Goal: Transaction & Acquisition: Purchase product/service

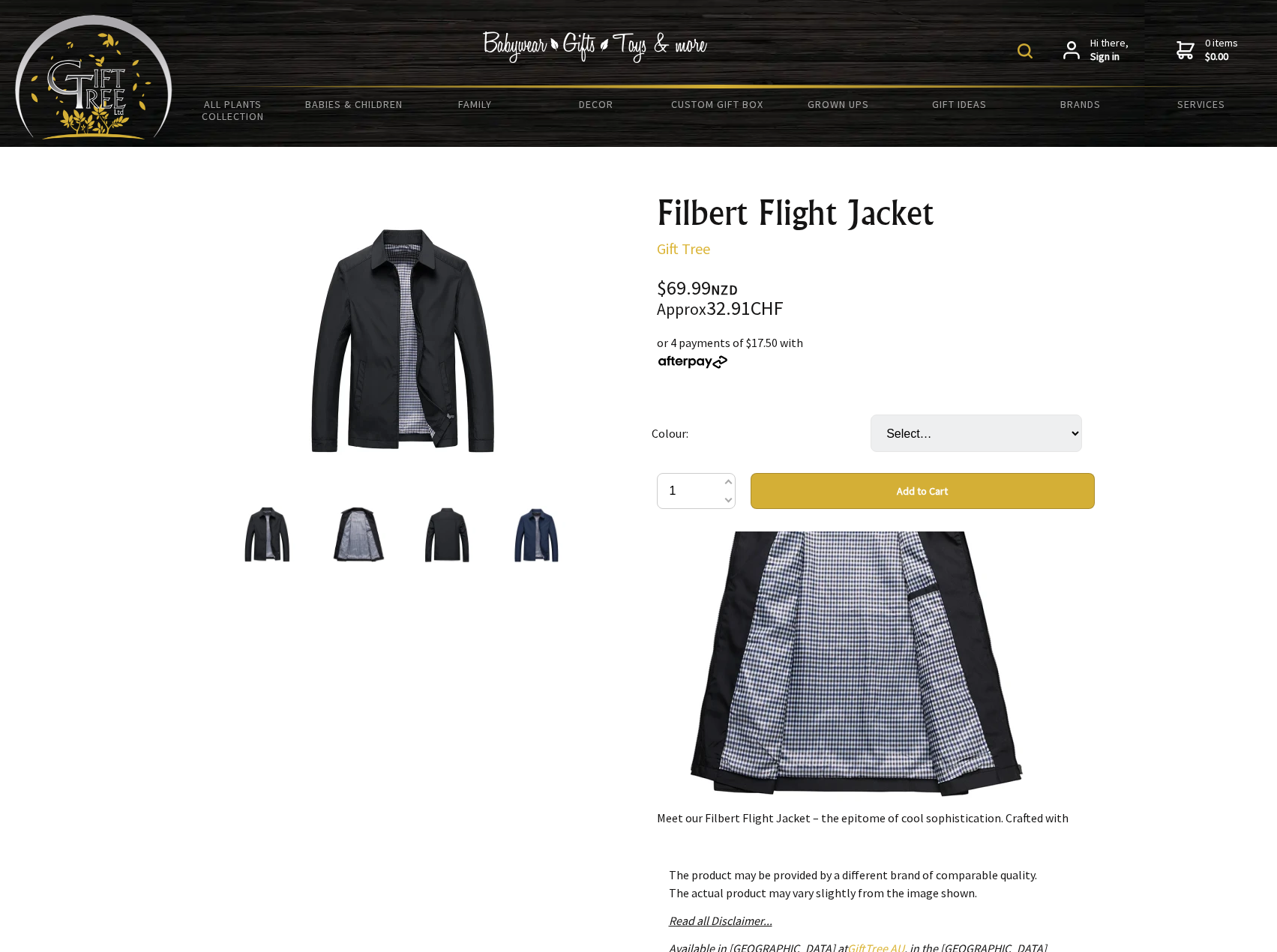
scroll to position [1329, 0]
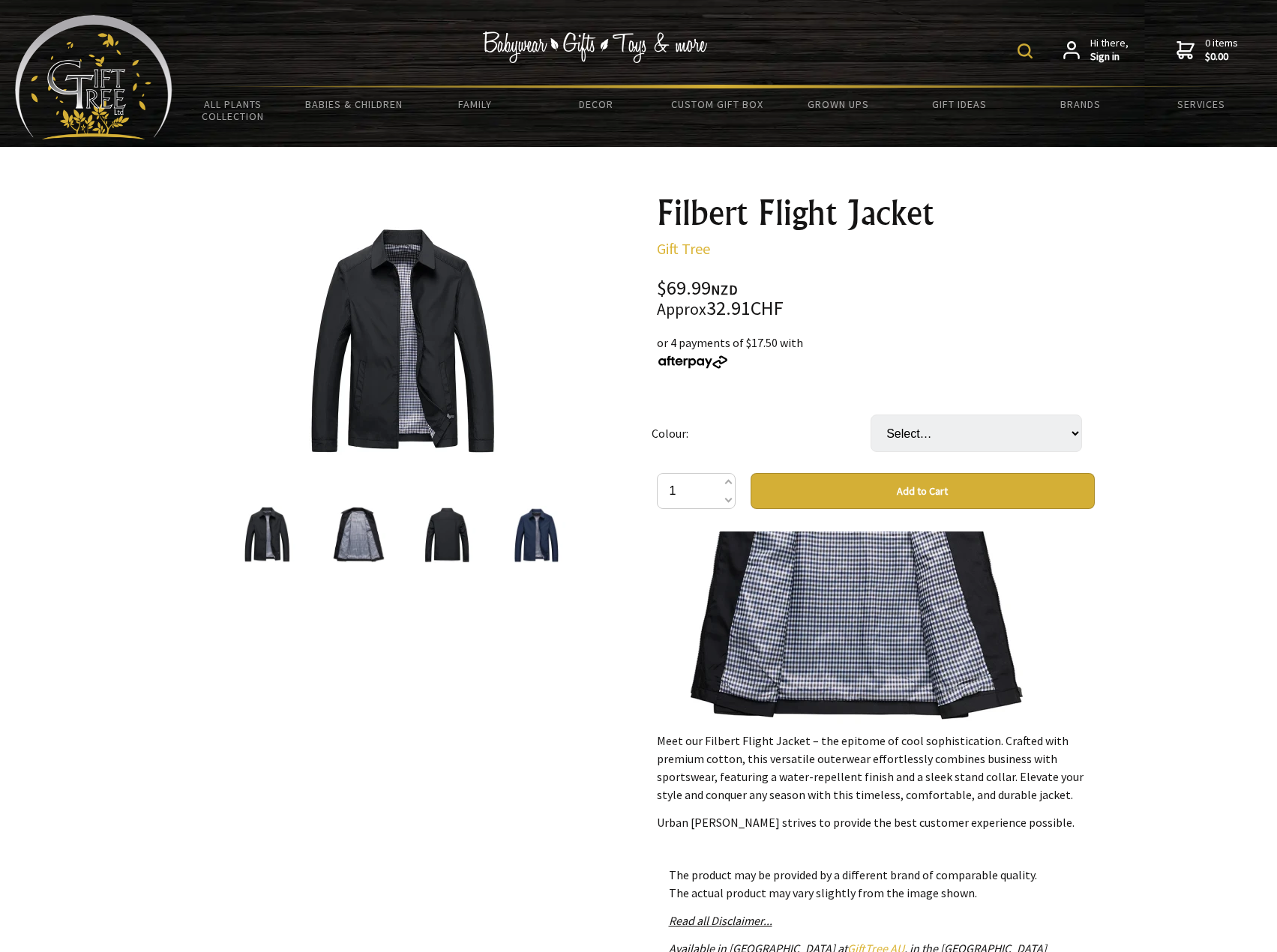
click at [532, 544] on img at bounding box center [537, 535] width 57 height 57
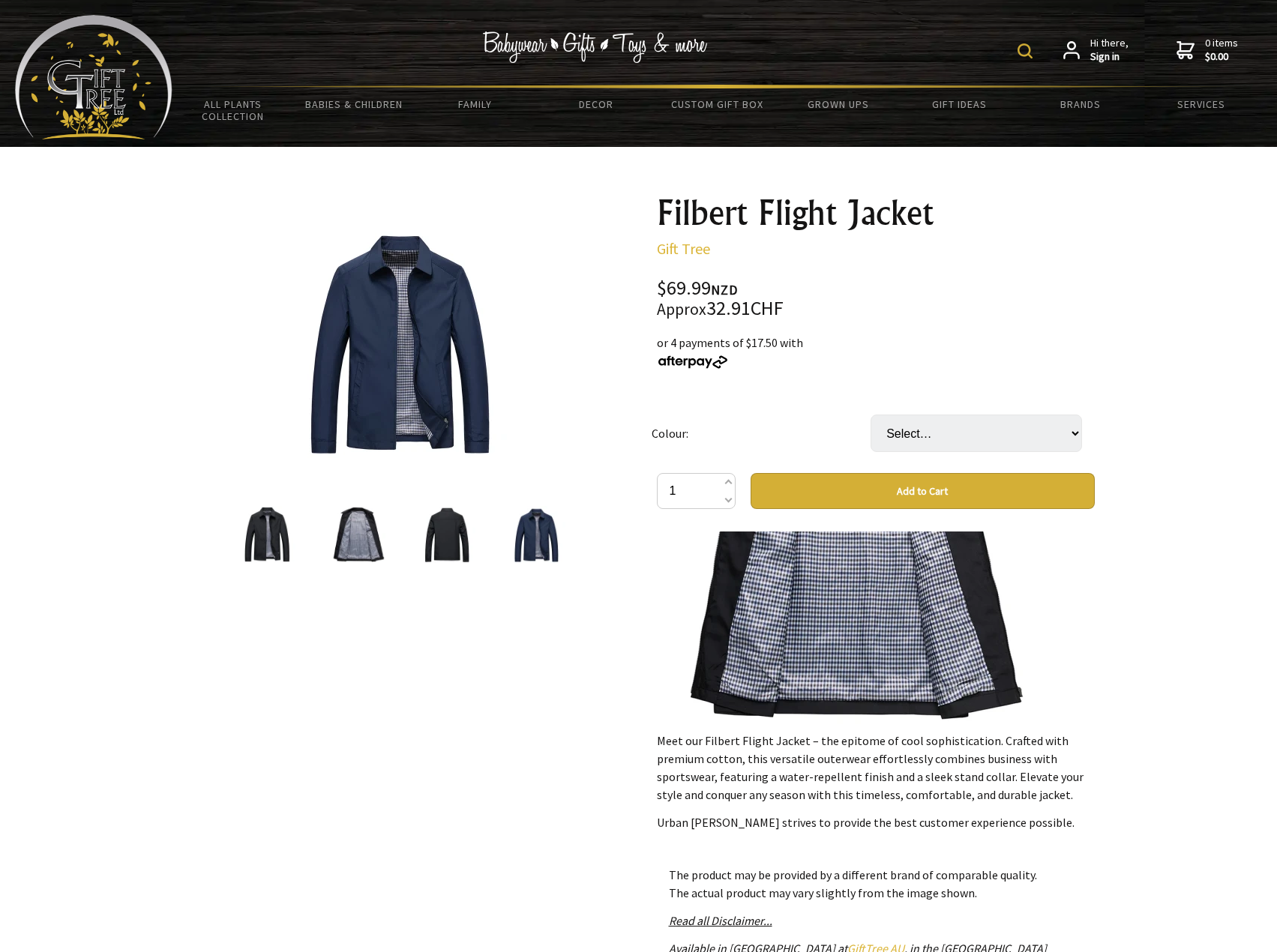
click at [447, 542] on img at bounding box center [447, 535] width 57 height 57
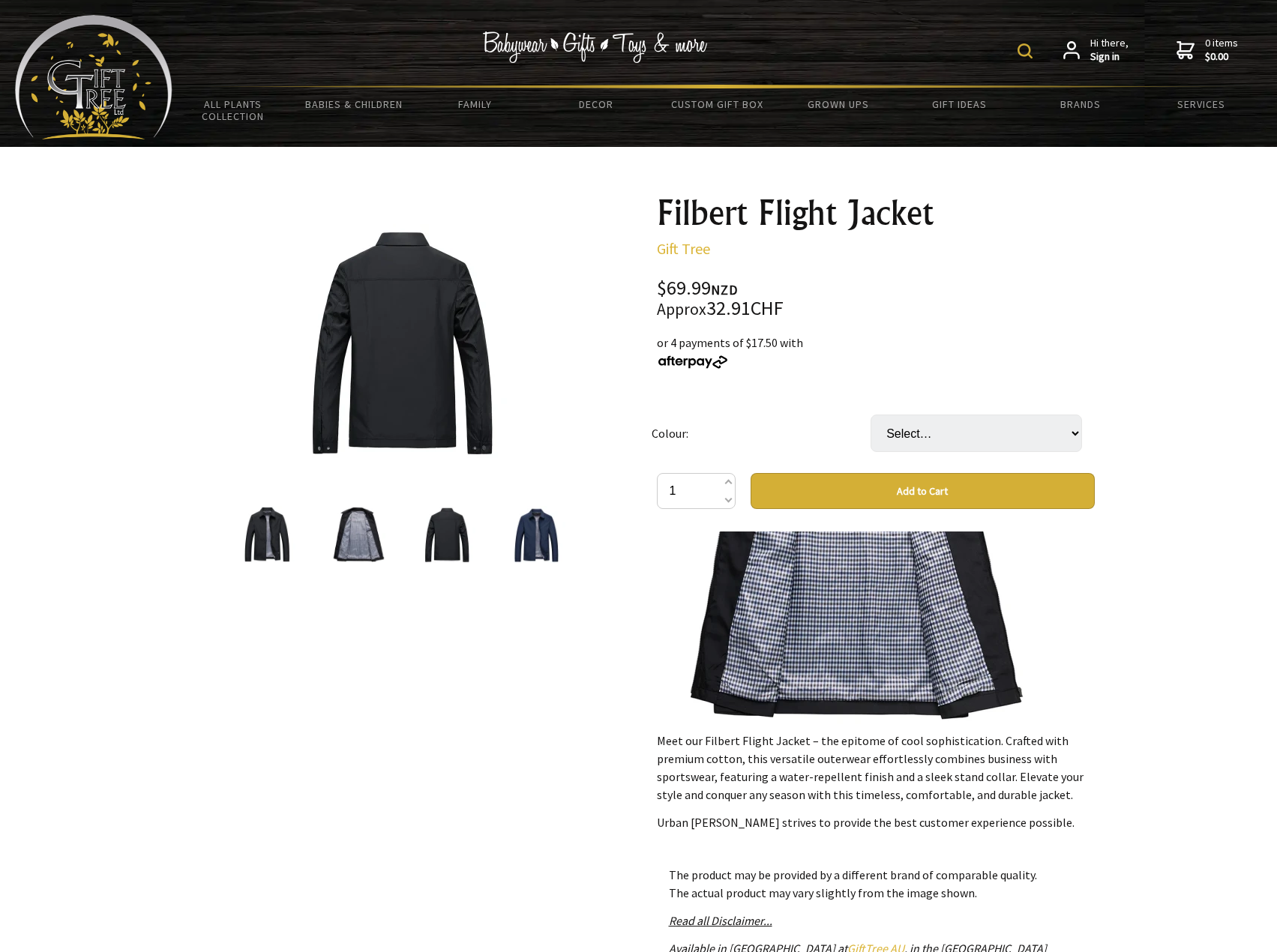
click at [403, 401] on img at bounding box center [402, 341] width 234 height 234
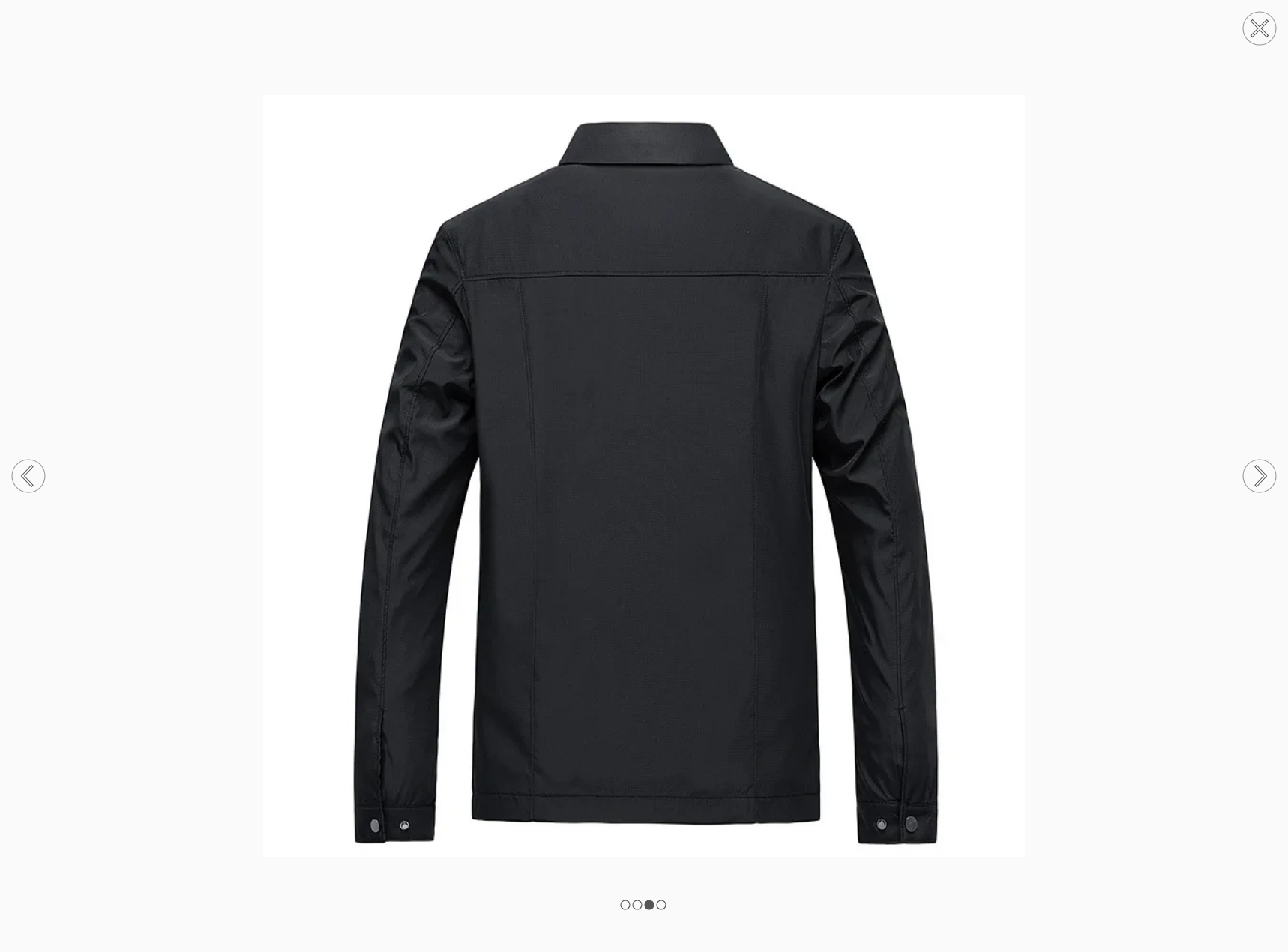
click at [1249, 482] on circle at bounding box center [1259, 475] width 33 height 33
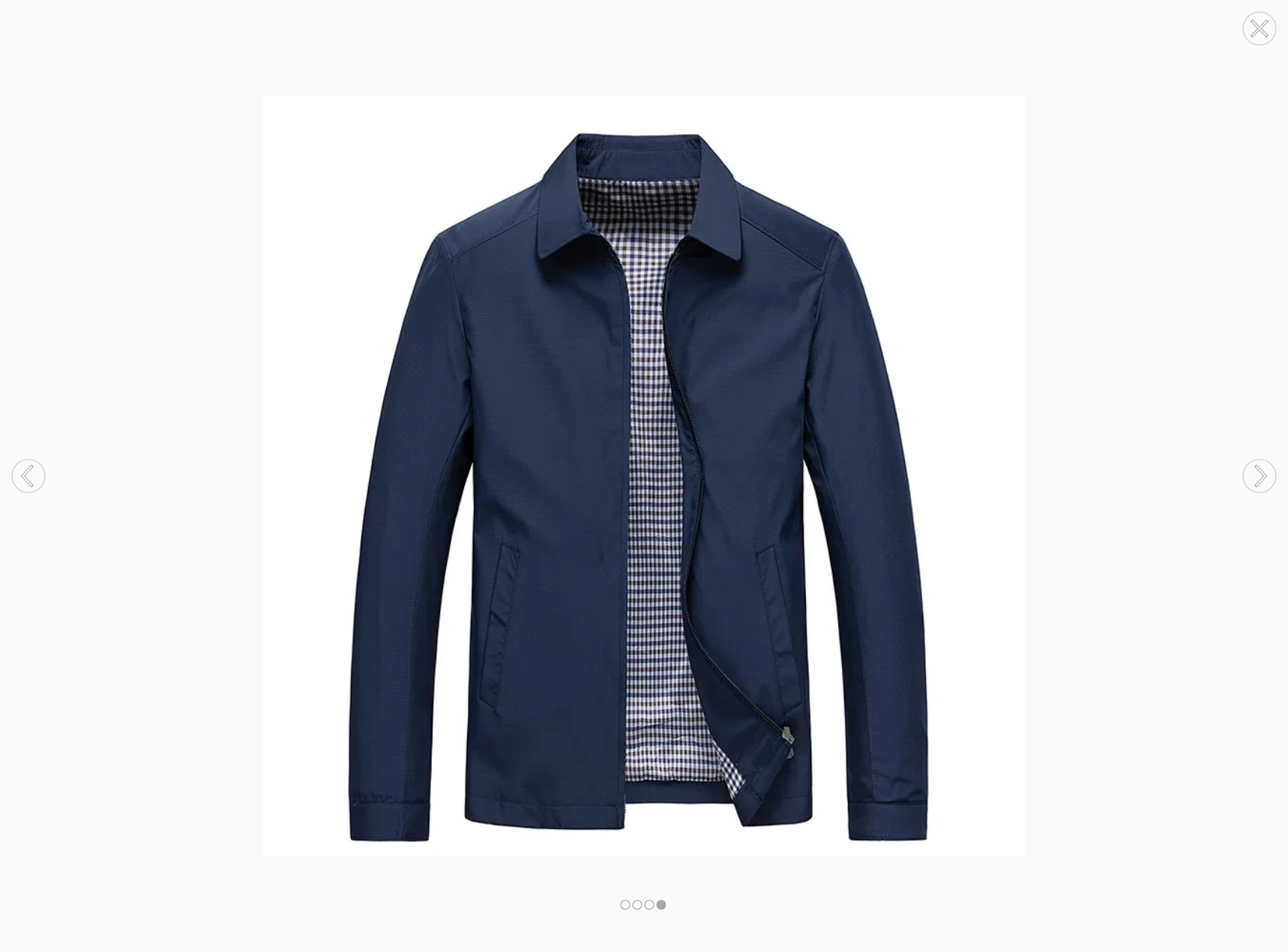
click at [1249, 482] on circle at bounding box center [1259, 475] width 33 height 33
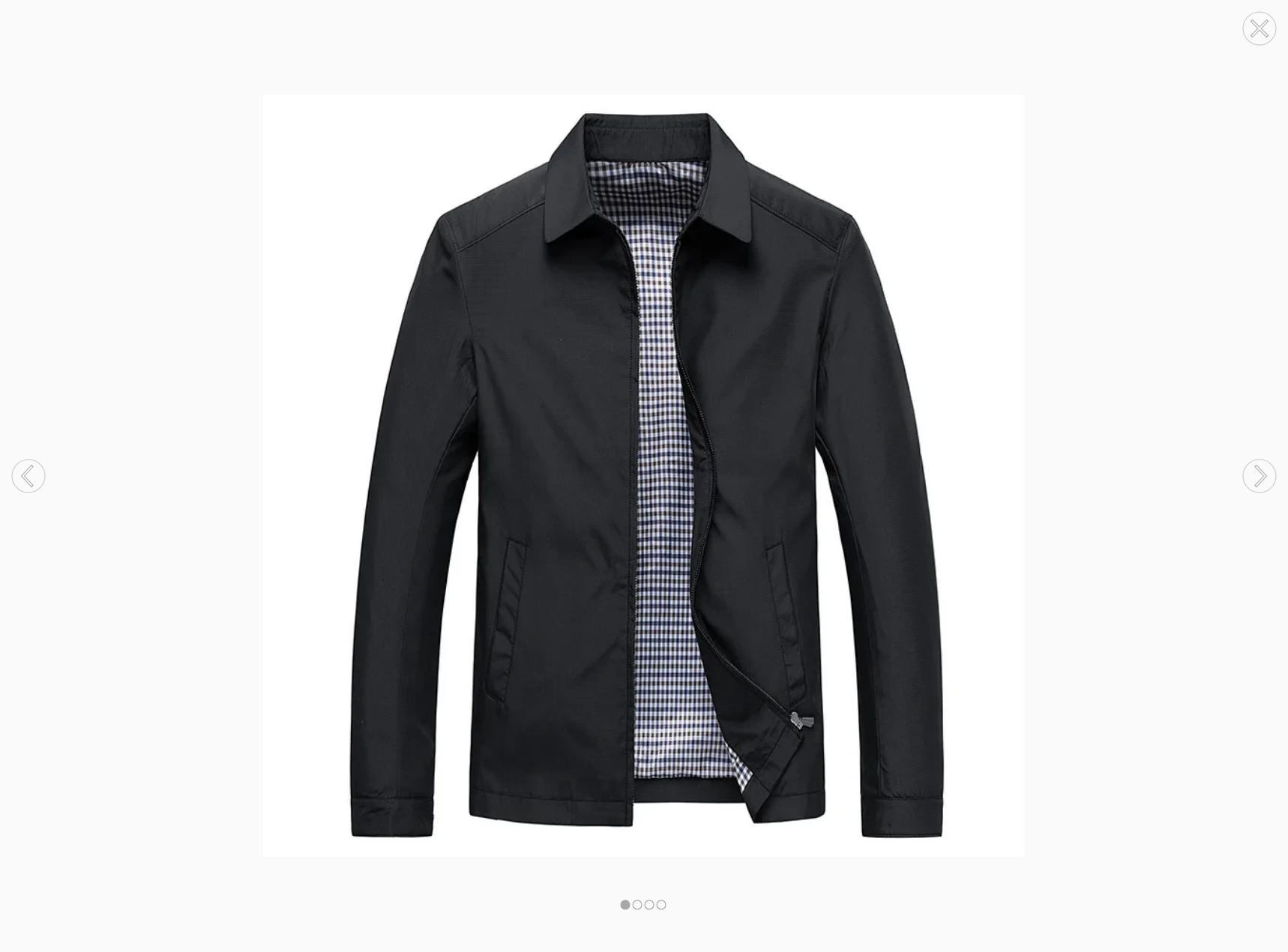
click at [1249, 482] on circle at bounding box center [1259, 475] width 33 height 33
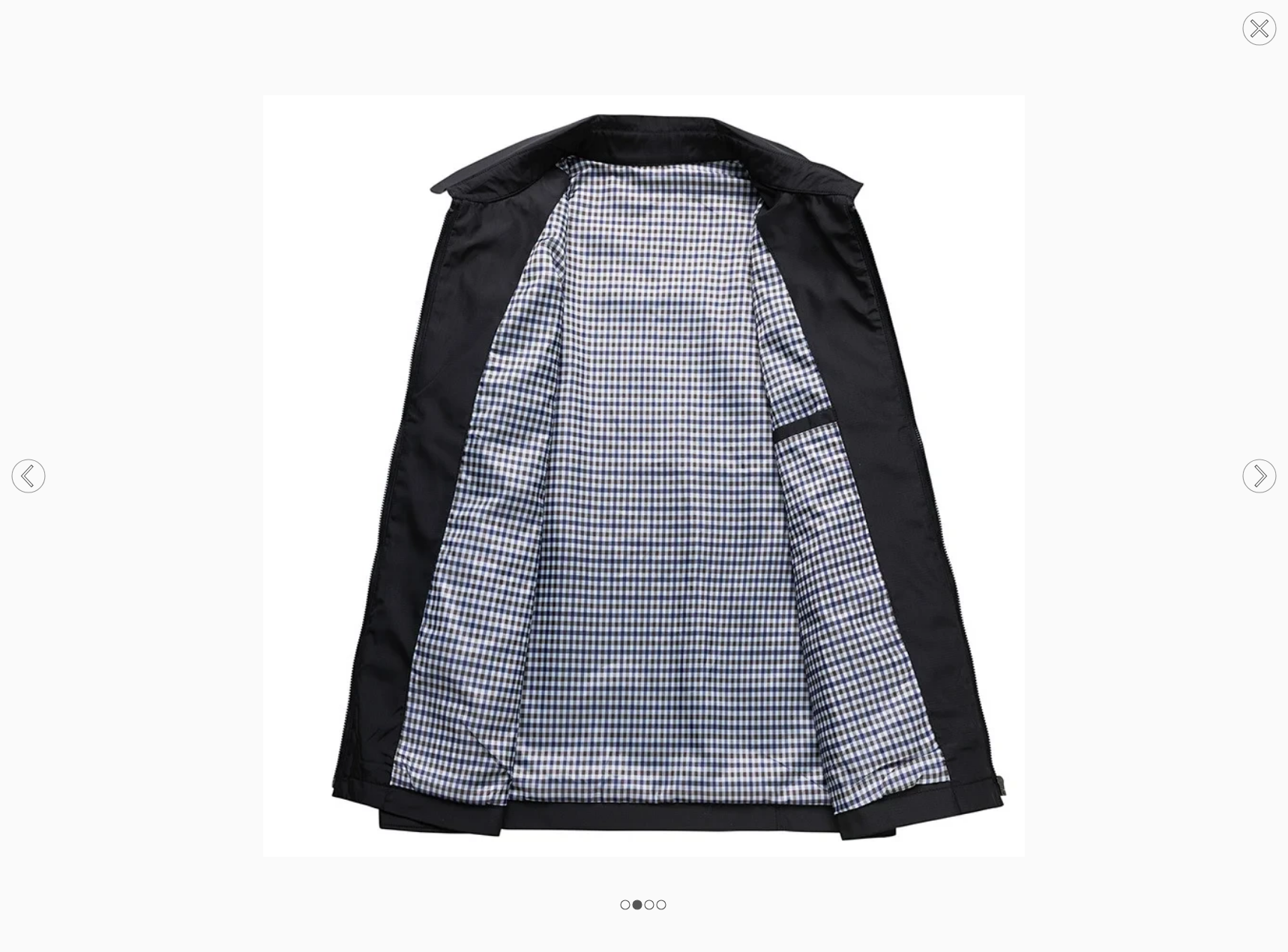
click at [1249, 482] on circle at bounding box center [1259, 475] width 33 height 33
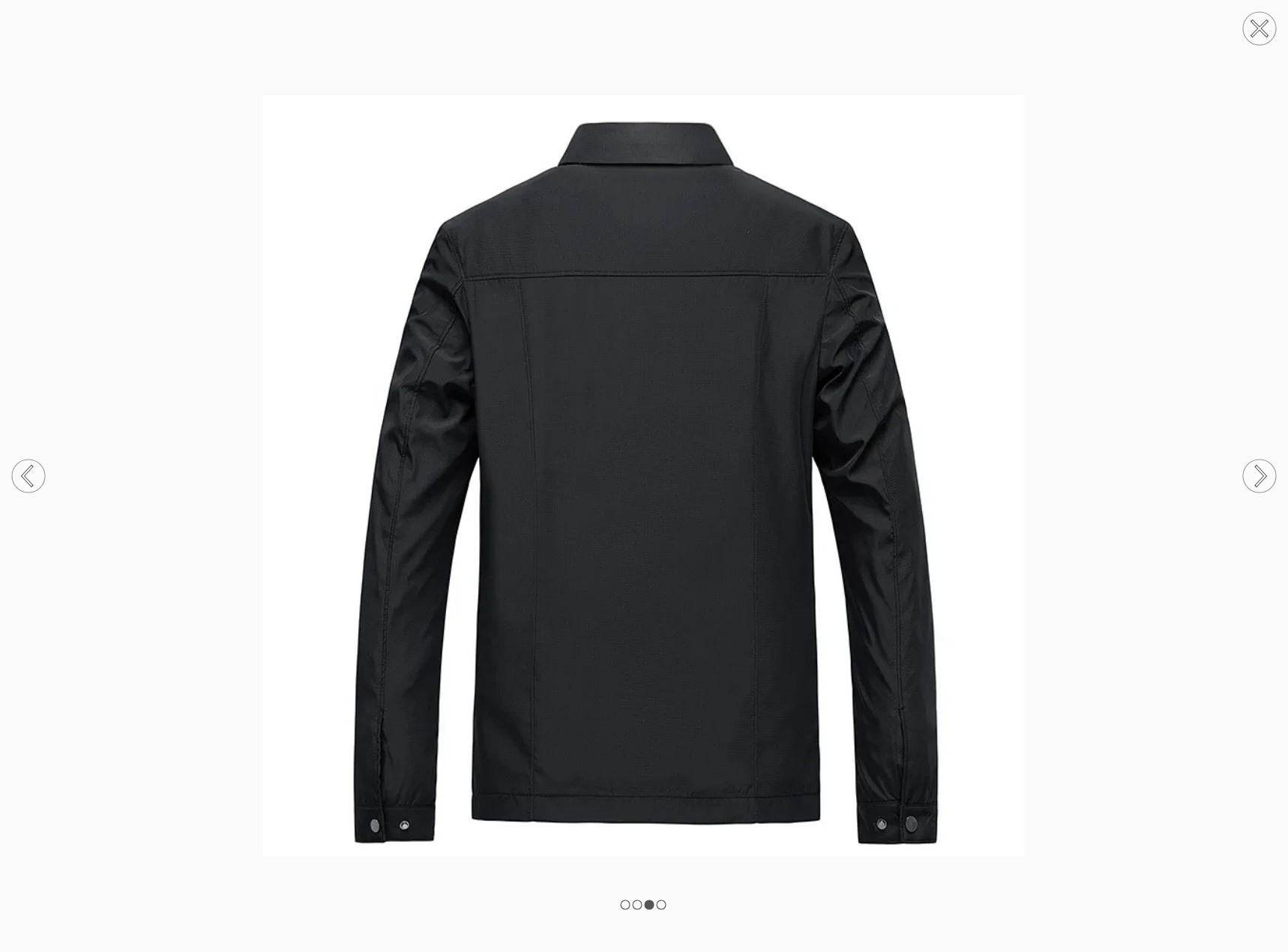
click at [1249, 482] on circle at bounding box center [1259, 475] width 33 height 33
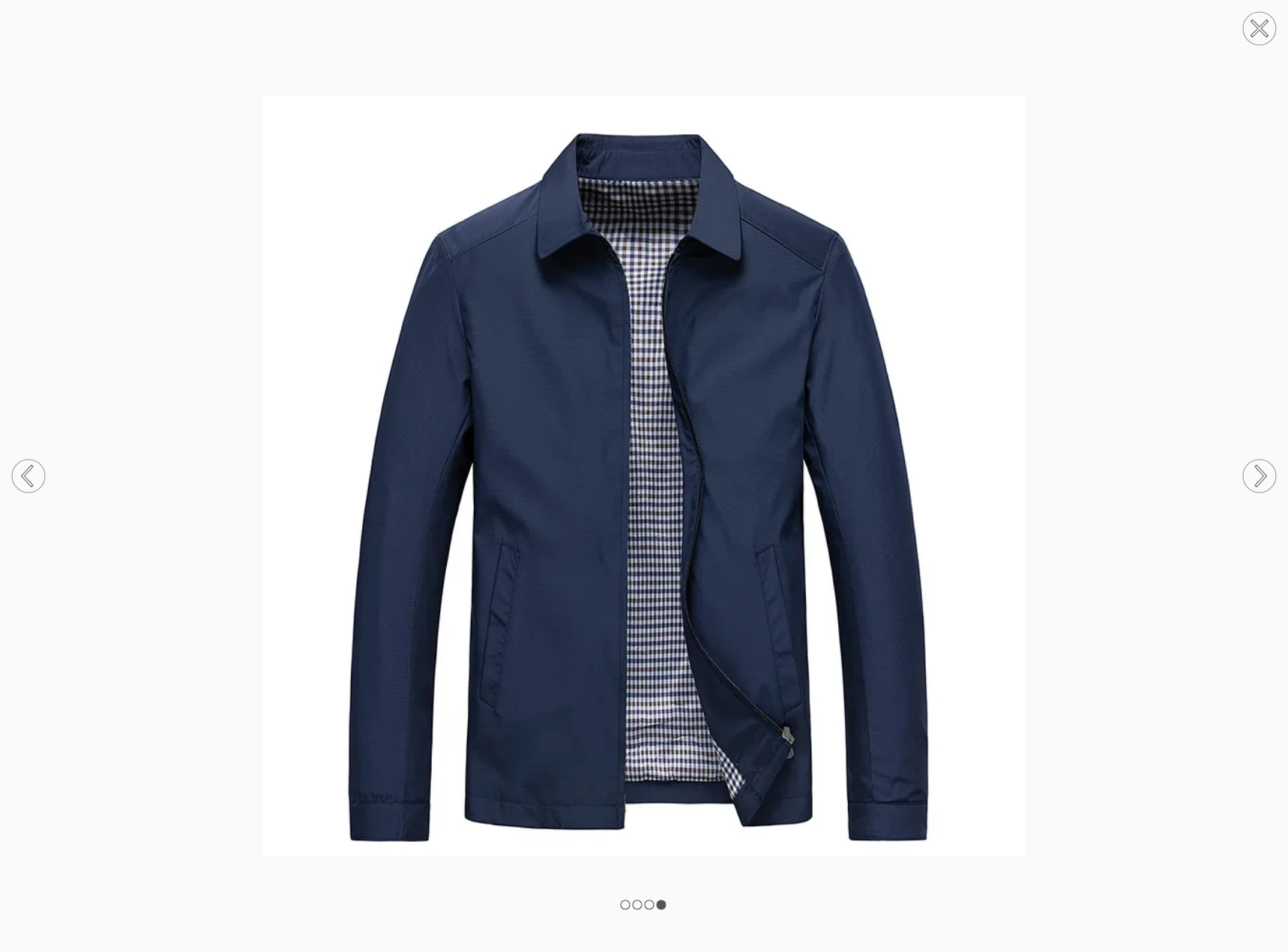
click at [1264, 32] on icon at bounding box center [1259, 28] width 15 height 15
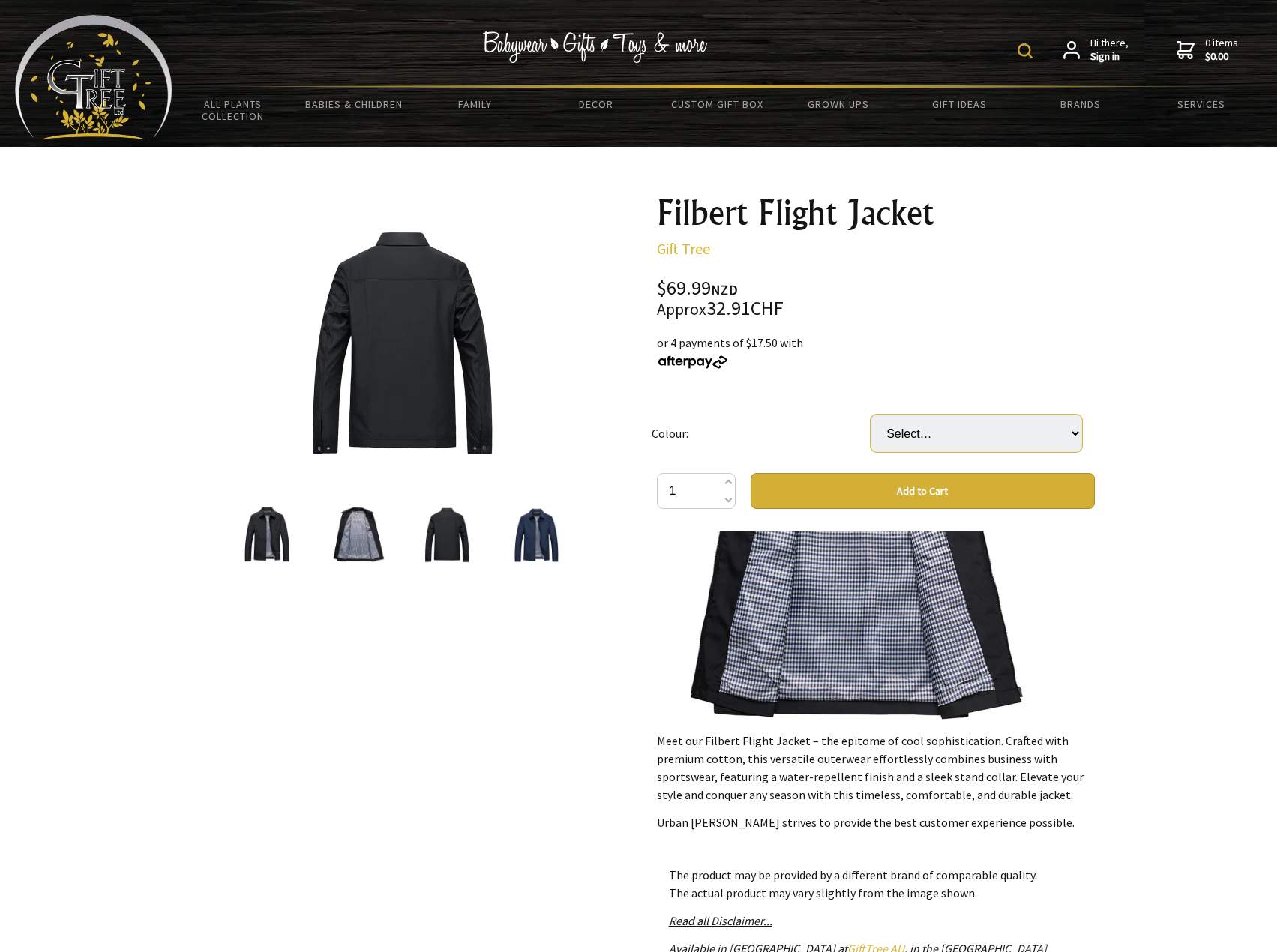
click at [937, 425] on select "Select… M XL L 2XL 3XL 4XL" at bounding box center [976, 433] width 212 height 37
select select "M"
click at [870, 415] on select "Select… M XL L 2XL 3XL 4XL" at bounding box center [976, 433] width 212 height 37
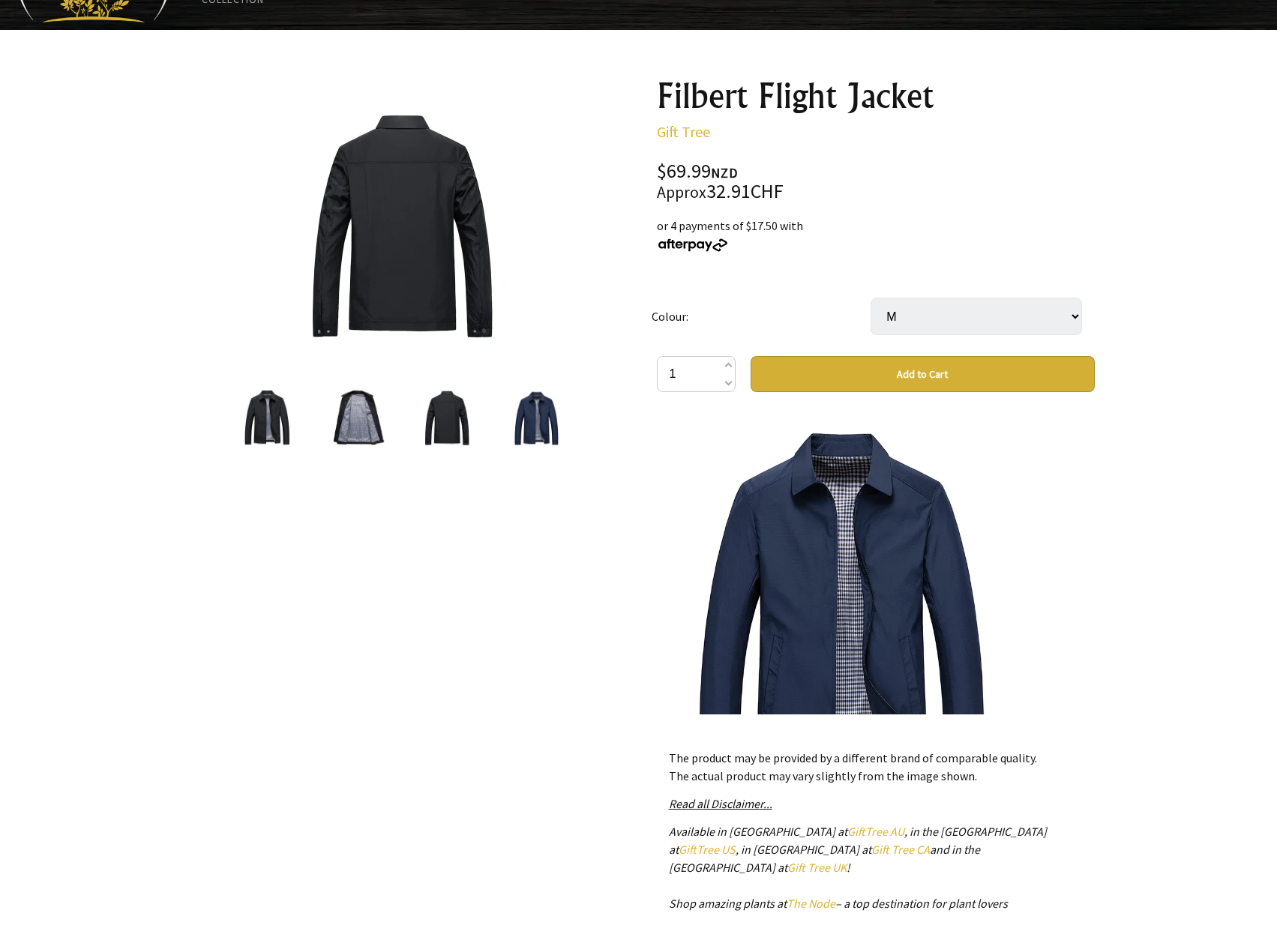
scroll to position [0, 0]
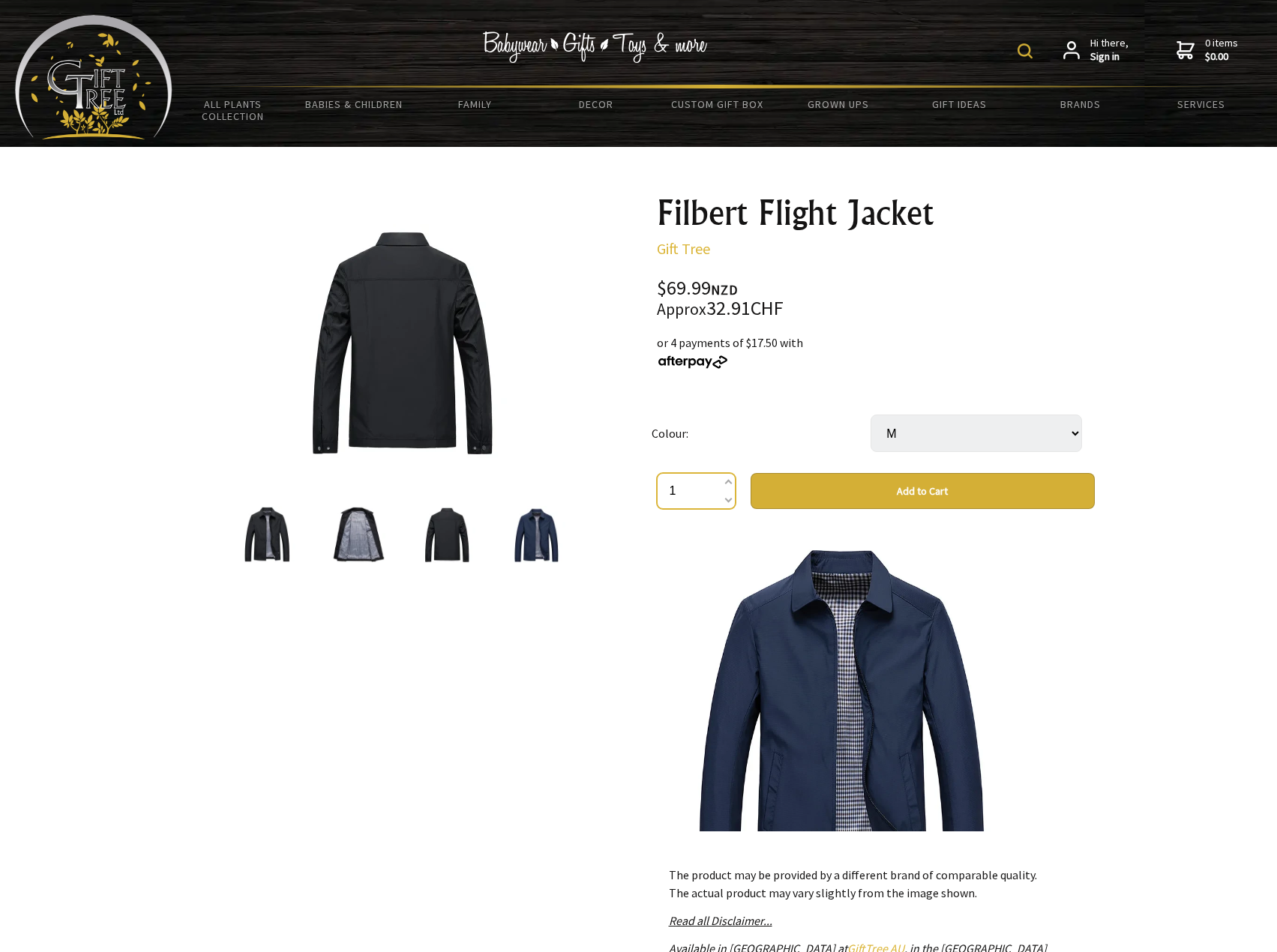
click at [697, 483] on input "1" at bounding box center [696, 490] width 79 height 36
click at [691, 434] on td "Colour:" at bounding box center [760, 433] width 219 height 80
click at [900, 435] on select "Select… M XL L 2XL 3XL 4XL" at bounding box center [976, 433] width 212 height 37
select select
click at [870, 415] on select "Select… M XL L 2XL 3XL 4XL" at bounding box center [976, 433] width 212 height 37
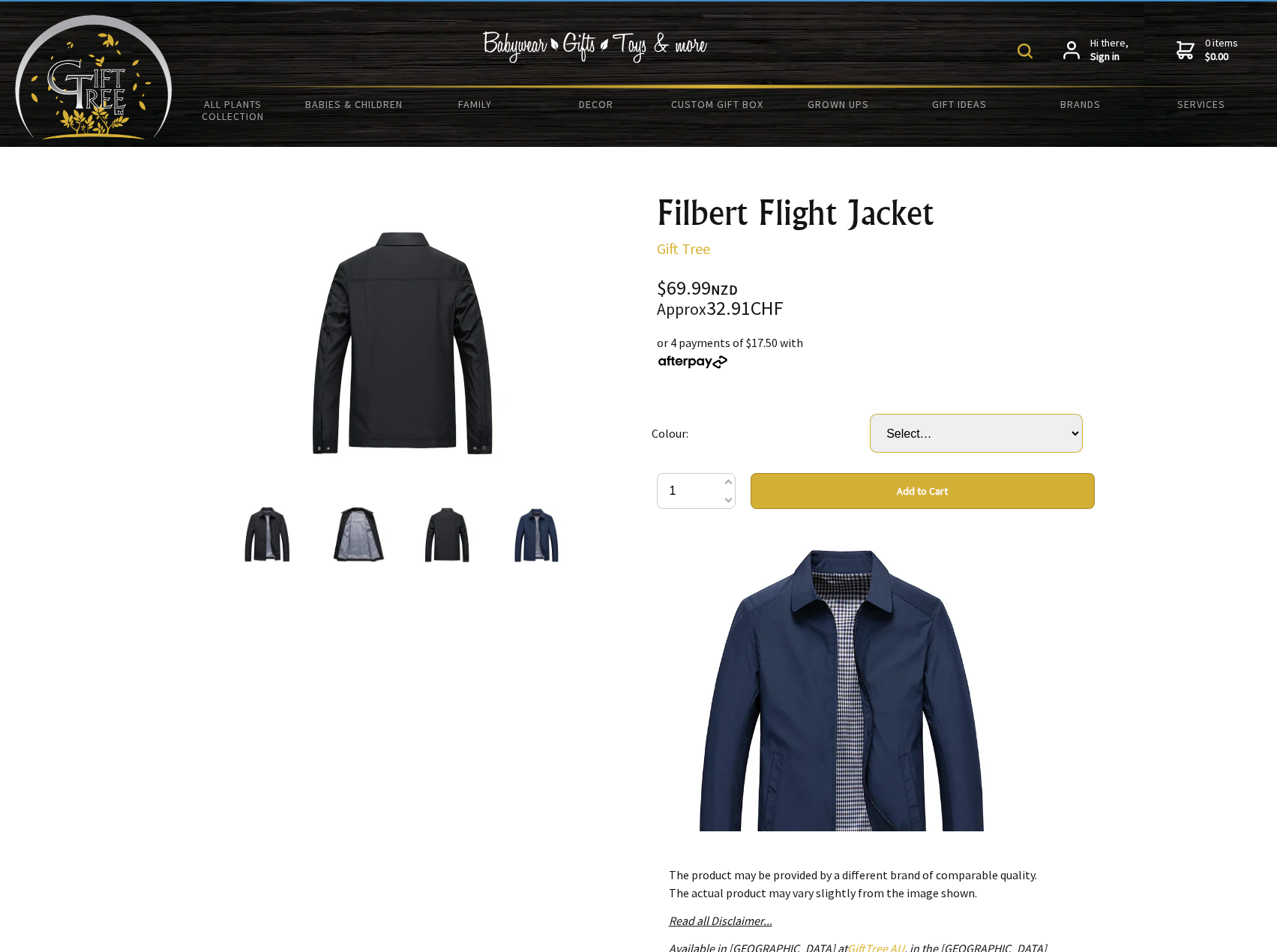
click at [941, 442] on select "Select… M XL L 2XL 3XL 4XL" at bounding box center [976, 433] width 212 height 37
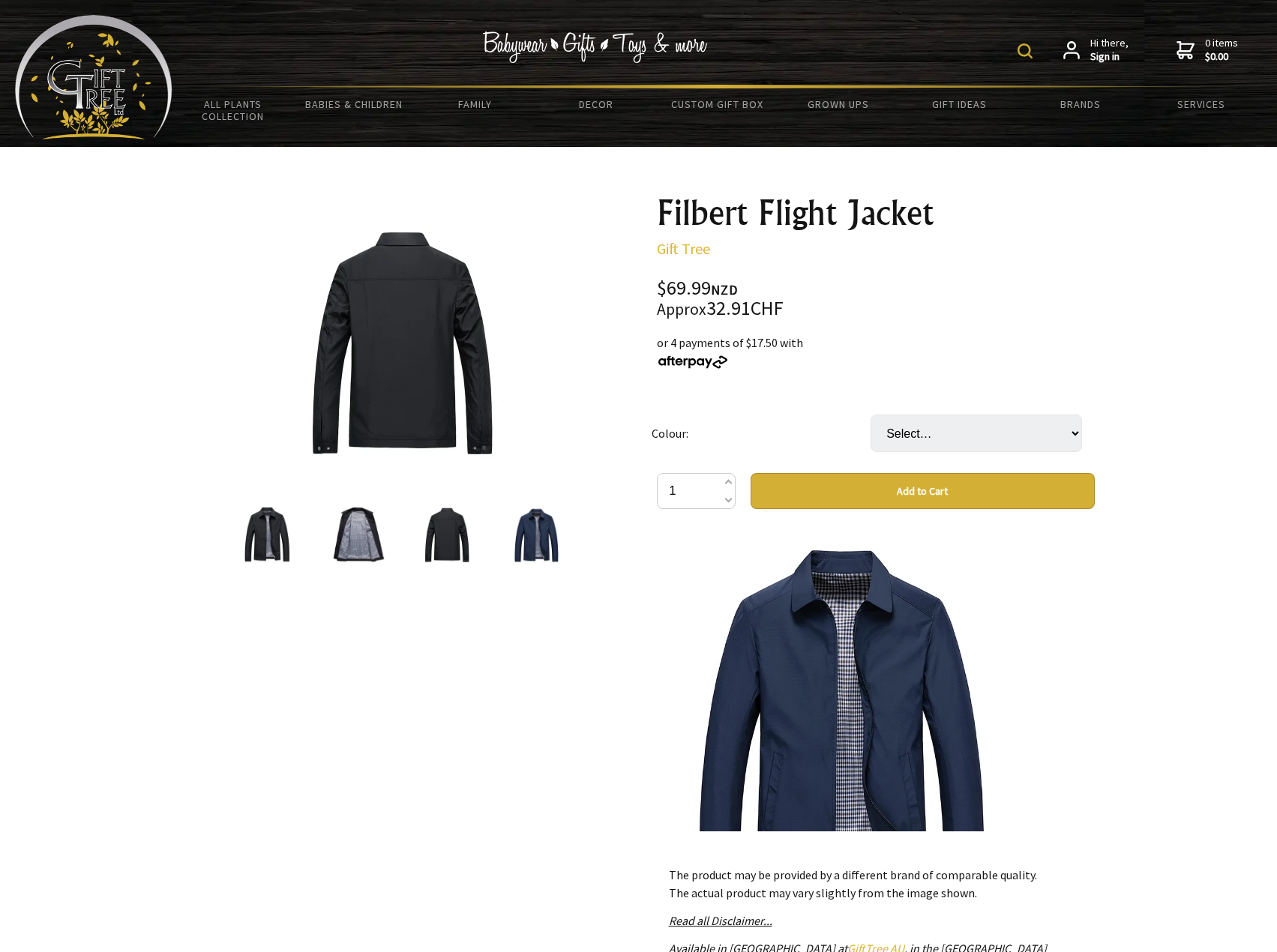
click at [1049, 429] on select "Select… M XL L 2XL 3XL 4XL" at bounding box center [976, 433] width 212 height 37
click at [1128, 710] on div at bounding box center [638, 671] width 1277 height 1048
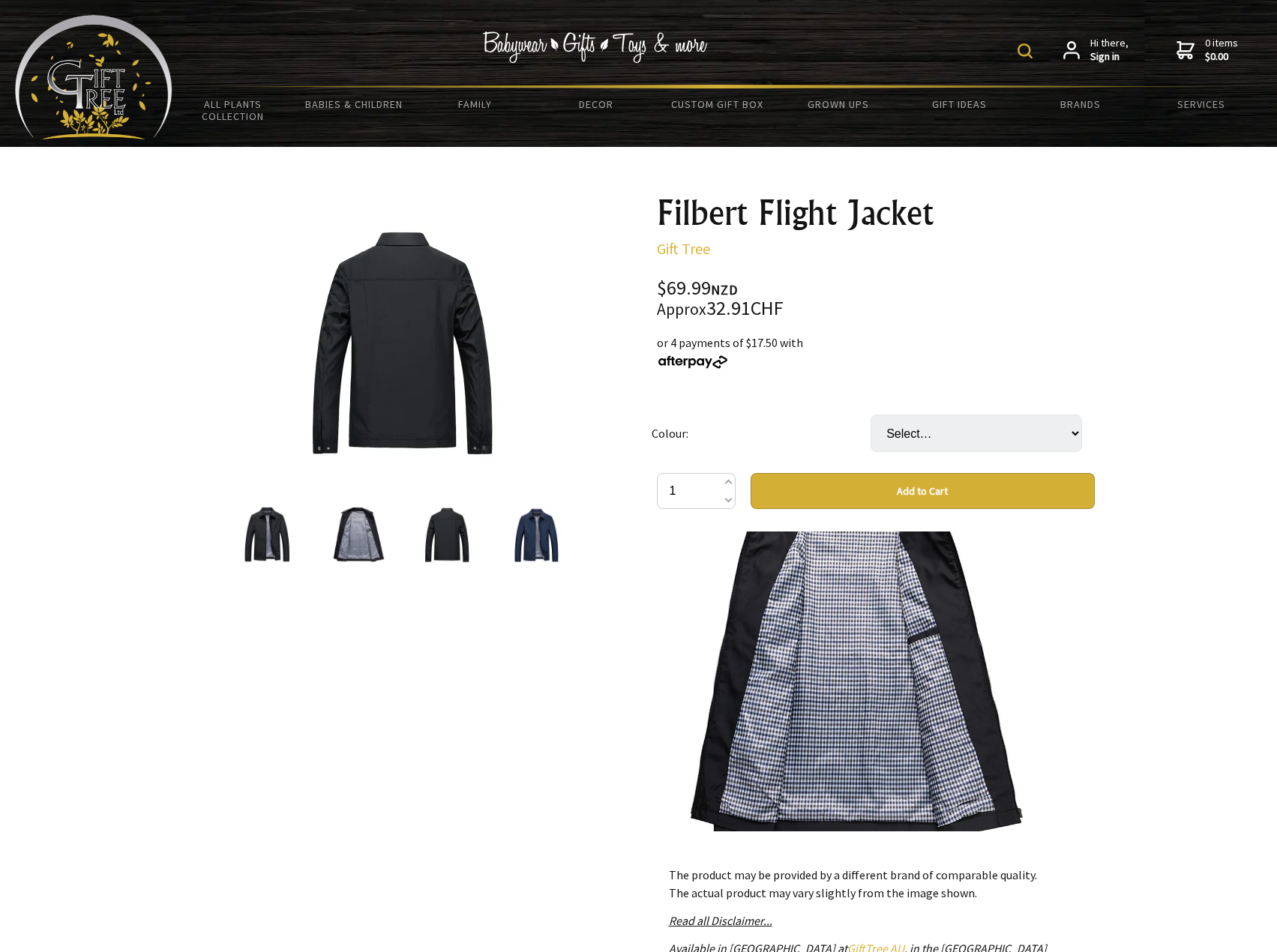
scroll to position [1329, 0]
